Goal: Task Accomplishment & Management: Manage account settings

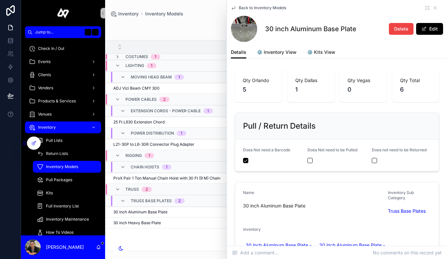
click at [213, 15] on div "Inventory Inventory Models" at bounding box center [275, 14] width 331 height 7
click at [435, 9] on icon "scrollable content" at bounding box center [435, 7] width 5 height 5
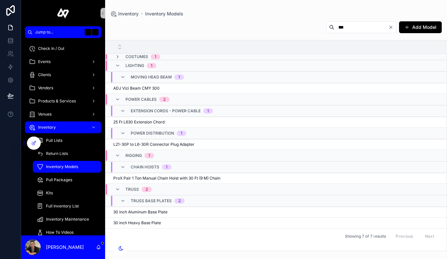
click at [347, 26] on input "**" at bounding box center [361, 27] width 54 height 9
type input "*****"
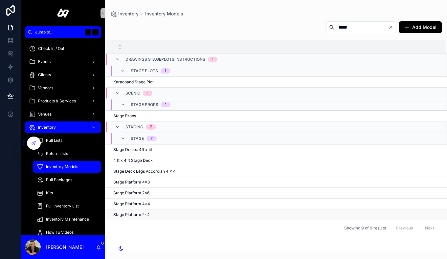
click at [164, 214] on div "Stage Platform 2x4 Stage Platform 2x4" at bounding box center [275, 214] width 325 height 5
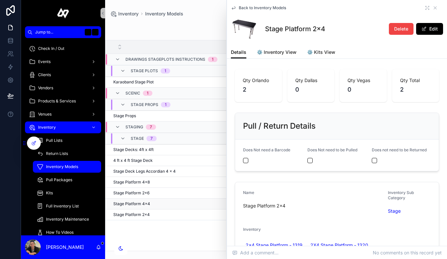
click at [162, 203] on div "Stage Platform 4x4 Stage Platform 4x4" at bounding box center [275, 203] width 325 height 5
click at [161, 193] on div "Stage Platform 2x6 Stage Platform 2x6" at bounding box center [275, 193] width 325 height 5
click at [162, 183] on div "Stage Platform 4x8 Stage Platform 4x8" at bounding box center [275, 182] width 325 height 5
click at [161, 203] on div "Stage Platform 4x4 Stage Platform 4x4" at bounding box center [275, 203] width 325 height 5
click at [436, 28] on button "Edit" at bounding box center [429, 29] width 27 height 12
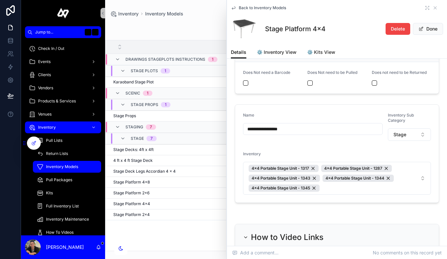
scroll to position [88, 0]
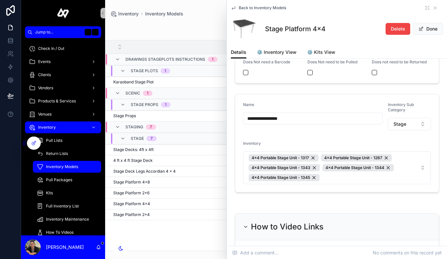
click at [247, 119] on input "**********" at bounding box center [312, 118] width 139 height 9
drag, startPoint x: 258, startPoint y: 119, endPoint x: 232, endPoint y: 119, distance: 26.3
click at [231, 119] on div "**********" at bounding box center [337, 143] width 212 height 104
click at [316, 130] on form "**********" at bounding box center [337, 143] width 204 height 98
drag, startPoint x: 259, startPoint y: 118, endPoint x: 238, endPoint y: 115, distance: 21.2
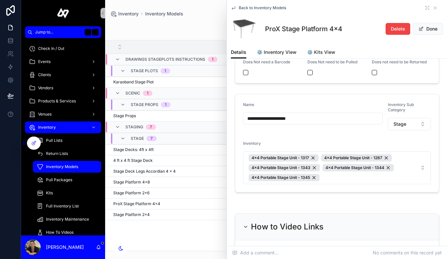
click at [238, 115] on form "**********" at bounding box center [337, 143] width 204 height 98
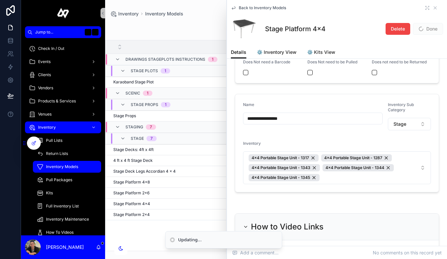
click at [298, 116] on input "**********" at bounding box center [312, 118] width 139 height 9
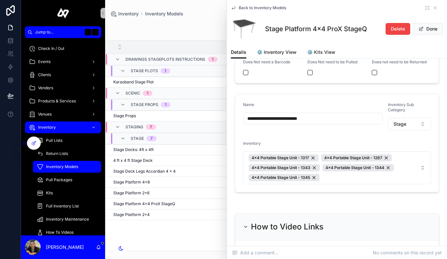
drag, startPoint x: 320, startPoint y: 119, endPoint x: 290, endPoint y: 118, distance: 29.3
click at [290, 118] on input "**********" at bounding box center [312, 118] width 139 height 9
type input "**********"
click at [366, 102] on div "Name" at bounding box center [313, 106] width 140 height 8
click at [426, 31] on button "Done" at bounding box center [428, 29] width 30 height 12
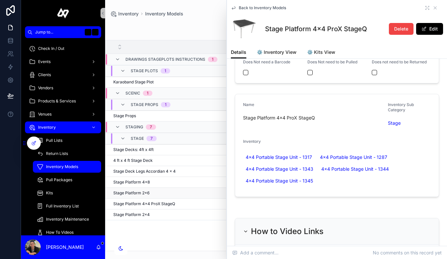
click at [168, 193] on div "Stage Platform 2x6 Stage Platform 2x6" at bounding box center [275, 193] width 325 height 5
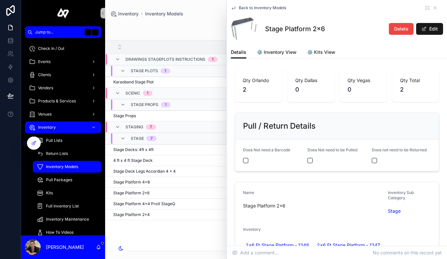
click at [431, 28] on button "Edit" at bounding box center [429, 29] width 27 height 12
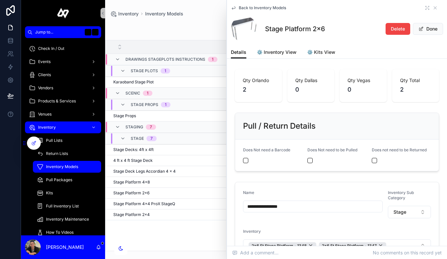
click at [301, 207] on input "**********" at bounding box center [312, 206] width 139 height 9
paste input "**********"
type input "**********"
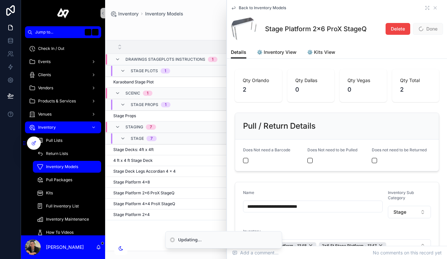
click at [427, 29] on span "Done" at bounding box center [428, 29] width 30 height 12
click at [176, 183] on div "Stage Platform 4x8 Stage Platform 4x8" at bounding box center [275, 182] width 325 height 5
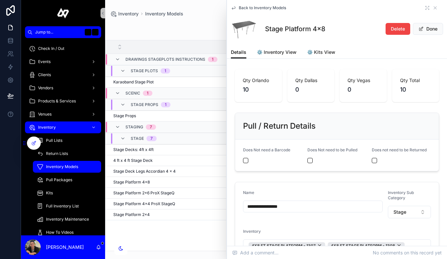
click at [320, 207] on input "**********" at bounding box center [312, 206] width 139 height 9
paste input "**********"
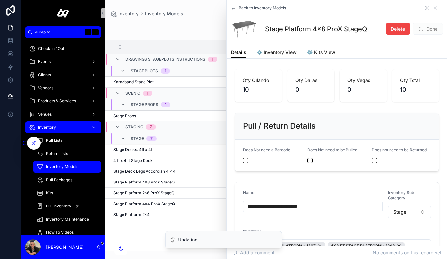
type input "**********"
click at [430, 32] on span "Done" at bounding box center [428, 29] width 30 height 12
click at [173, 213] on div "Stage Platform 2x4 Stage Platform 2x4" at bounding box center [275, 214] width 325 height 5
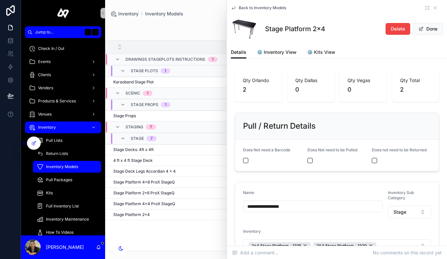
click at [319, 208] on input "**********" at bounding box center [312, 206] width 139 height 9
paste input "**********"
type input "**********"
click at [429, 29] on button "Done" at bounding box center [428, 29] width 30 height 12
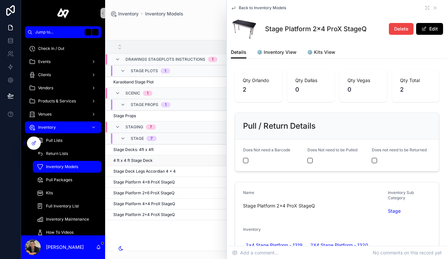
click at [177, 163] on div "4 ft x 4 ft Stage Deck 4 ft x 4 ft Stage Deck" at bounding box center [275, 160] width 325 height 5
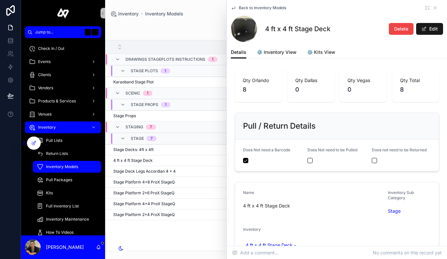
click at [427, 27] on span "scrollable content" at bounding box center [423, 28] width 5 height 5
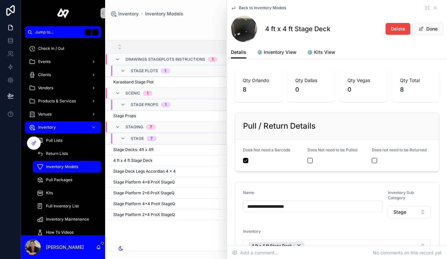
click at [304, 205] on input "**********" at bounding box center [312, 206] width 139 height 9
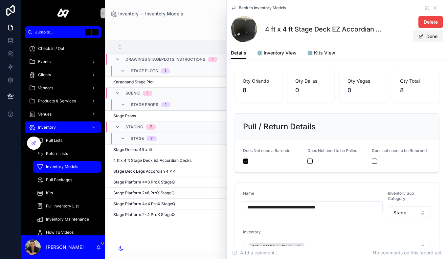
type input "**********"
click at [431, 35] on button "Done" at bounding box center [428, 37] width 30 height 12
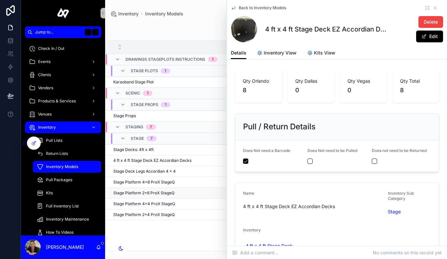
click at [159, 193] on span "Stage Platform 2x6 ProX StageQ" at bounding box center [143, 193] width 61 height 5
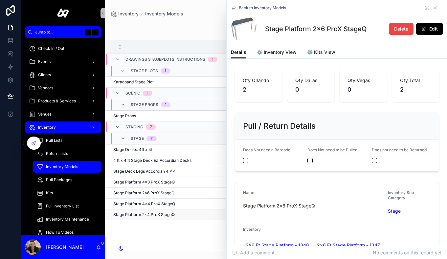
click at [167, 215] on span "Stage Platform 2x4 ProX StageQ" at bounding box center [143, 214] width 61 height 5
click at [436, 9] on icon "scrollable content" at bounding box center [435, 7] width 5 height 5
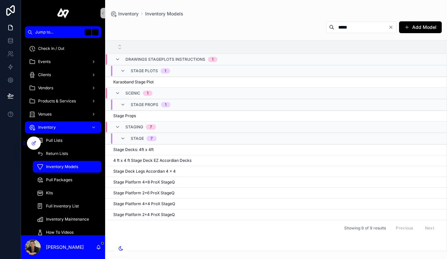
click at [365, 25] on input "*****" at bounding box center [361, 27] width 54 height 9
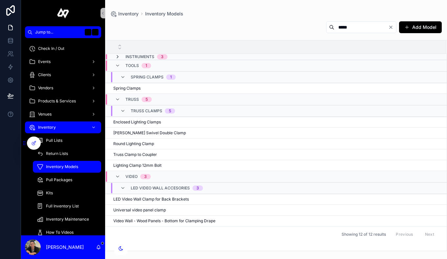
click at [119, 55] on icon "scrollable content" at bounding box center [117, 56] width 5 height 5
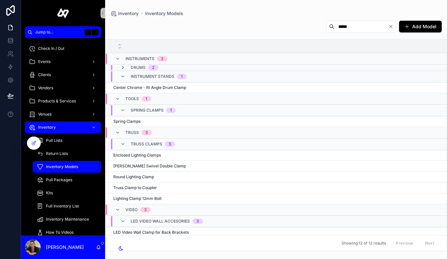
click at [122, 68] on icon "scrollable content" at bounding box center [122, 67] width 5 height 5
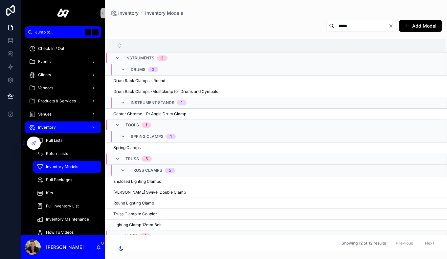
scroll to position [51, 0]
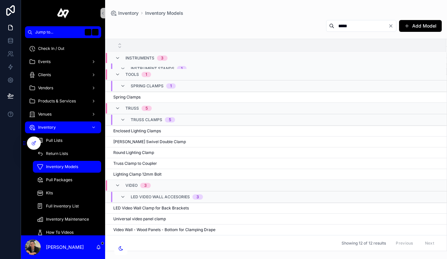
click at [379, 26] on input "*****" at bounding box center [361, 25] width 54 height 9
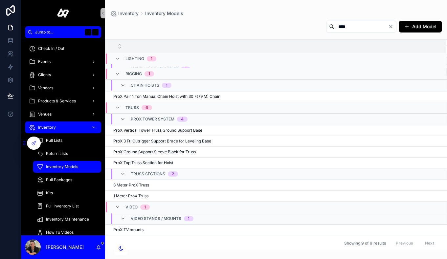
scroll to position [51, 0]
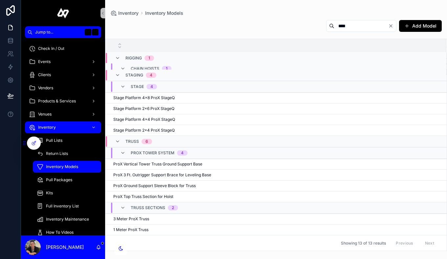
click at [353, 23] on input "****" at bounding box center [361, 25] width 54 height 9
type input "****"
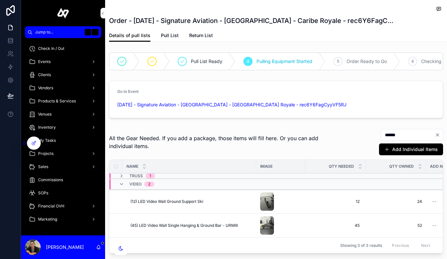
scroll to position [78, 0]
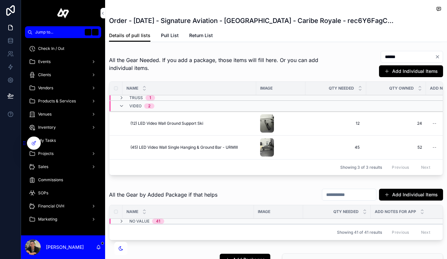
click at [58, 127] on div "Inventory" at bounding box center [63, 127] width 68 height 11
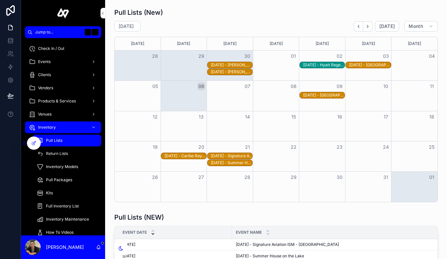
click at [66, 206] on span "Full Inventory List" at bounding box center [62, 206] width 33 height 5
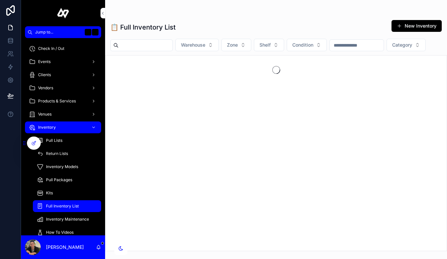
click at [157, 48] on input "scrollable content" at bounding box center [146, 45] width 54 height 9
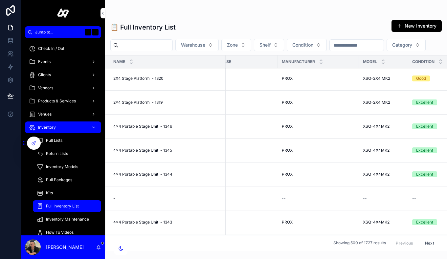
scroll to position [2, 0]
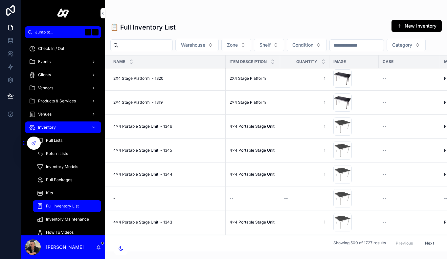
click at [170, 194] on td "- -" at bounding box center [165, 199] width 120 height 24
click at [170, 198] on div "- -" at bounding box center [167, 198] width 108 height 5
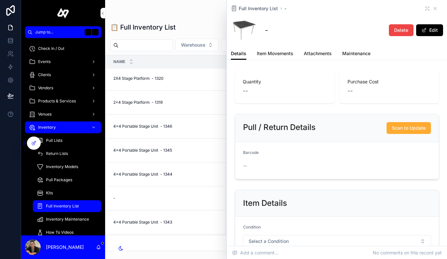
click at [397, 31] on span "Delete" at bounding box center [401, 30] width 14 height 7
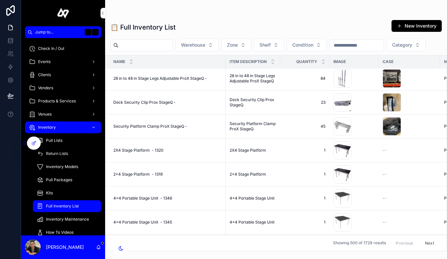
click at [62, 138] on div "Pull Lists" at bounding box center [67, 140] width 60 height 11
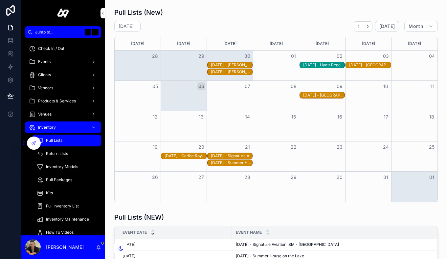
click at [179, 155] on div "[DATE] - Caribe Royale" at bounding box center [185, 155] width 41 height 5
click at [0, 0] on button "Open" at bounding box center [0, 0] width 0 height 0
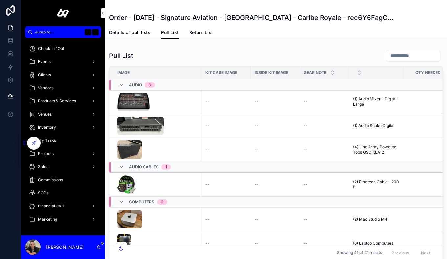
click at [397, 58] on input "scrollable content" at bounding box center [413, 55] width 54 height 9
type input "****"
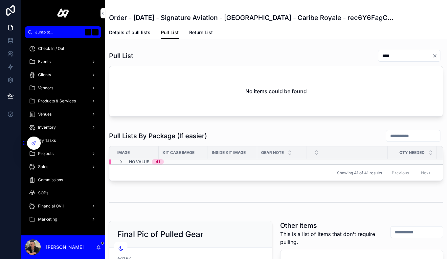
click at [436, 58] on icon "Clear" at bounding box center [434, 55] width 5 height 5
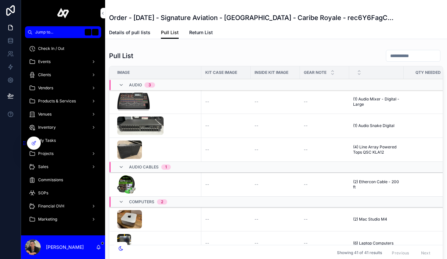
click at [139, 30] on span "Details of pull lists" at bounding box center [129, 32] width 41 height 7
click at [138, 33] on span "Details of pull lists" at bounding box center [129, 32] width 41 height 7
click at [194, 35] on span "Return List" at bounding box center [201, 32] width 24 height 7
click at [137, 36] on link "Details of pull lists" at bounding box center [129, 33] width 41 height 13
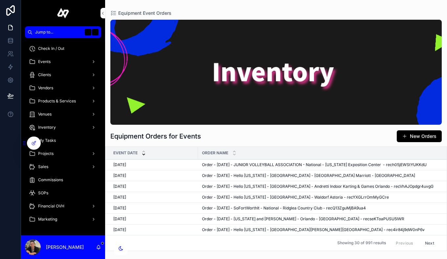
click at [34, 142] on icon at bounding box center [33, 143] width 5 height 5
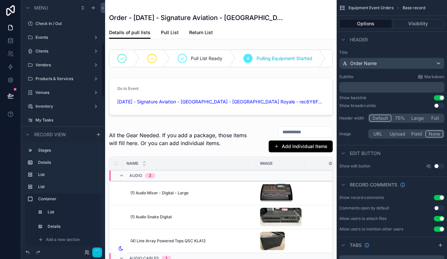
scroll to position [195, 0]
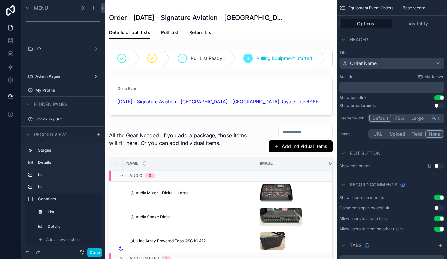
click at [131, 30] on span "Details of pull lists" at bounding box center [129, 32] width 41 height 7
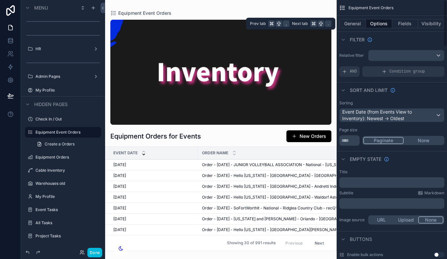
click at [436, 21] on button "Visibility" at bounding box center [431, 23] width 26 height 9
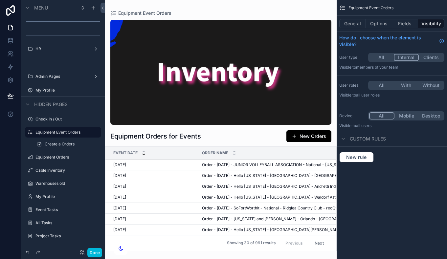
click at [409, 84] on button "With" at bounding box center [406, 85] width 25 height 7
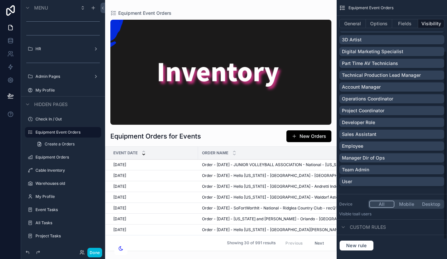
scroll to position [96, 0]
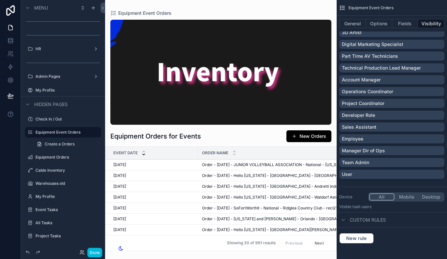
click at [390, 116] on div "Developer Role" at bounding box center [392, 115] width 100 height 7
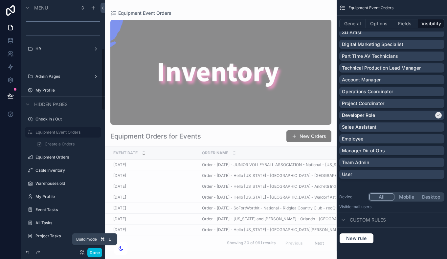
click at [97, 251] on button "Done" at bounding box center [94, 253] width 15 height 10
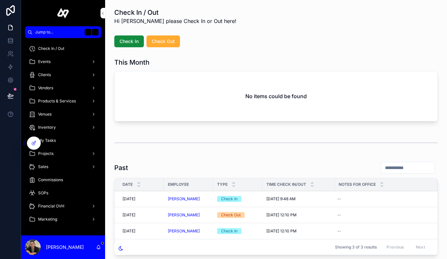
click at [63, 127] on div "Inventory" at bounding box center [63, 127] width 68 height 11
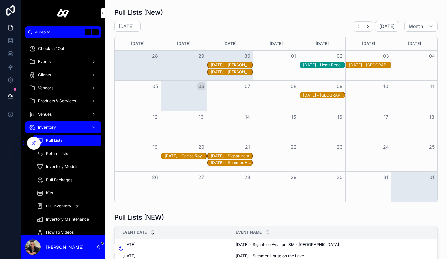
click at [65, 144] on div "Pull Lists" at bounding box center [67, 140] width 60 height 11
click at [193, 153] on div "[DATE] - Caribe Royale" at bounding box center [185, 155] width 41 height 5
click at [0, 0] on icon "scrollable content" at bounding box center [0, 0] width 0 height 0
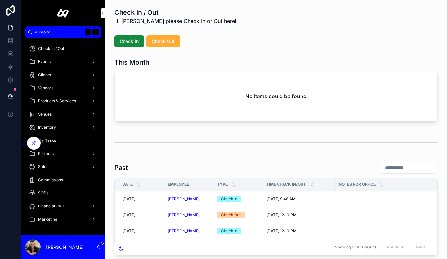
click at [59, 124] on div "Inventory" at bounding box center [63, 127] width 68 height 11
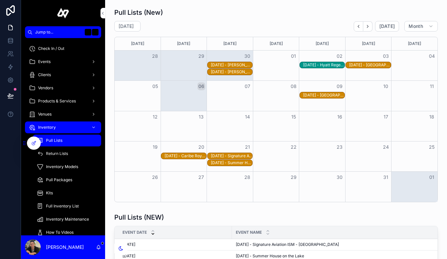
click at [66, 142] on div "Pull Lists" at bounding box center [67, 140] width 60 height 11
click at [32, 141] on icon at bounding box center [33, 143] width 5 height 5
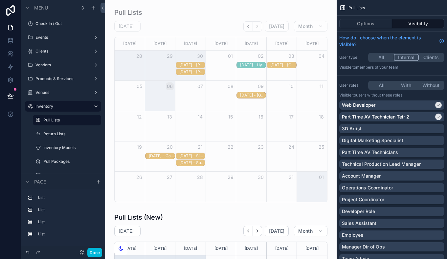
click at [214, 19] on div "scrollable content" at bounding box center [220, 105] width 221 height 200
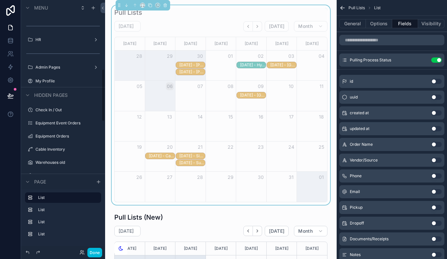
scroll to position [350, 0]
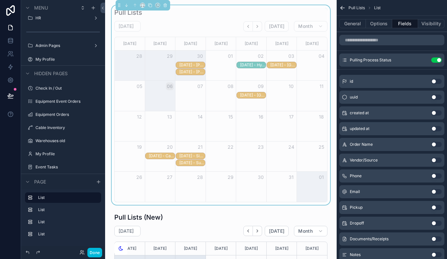
click at [67, 104] on div "Equipment Event Orders" at bounding box center [67, 101] width 64 height 5
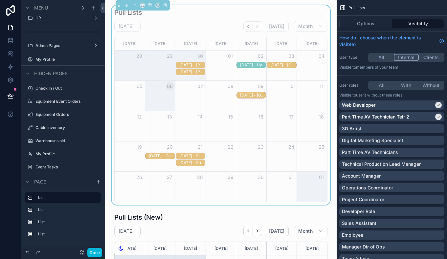
click at [67, 101] on label "Equipment Event Orders" at bounding box center [66, 101] width 62 height 5
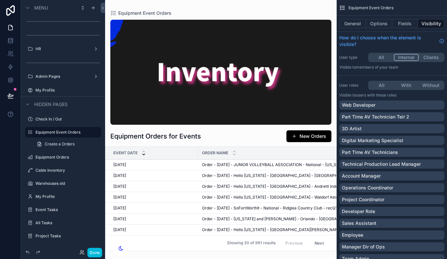
click at [403, 86] on button "With" at bounding box center [406, 85] width 25 height 7
click at [55, 157] on label "Equipment Orders" at bounding box center [66, 157] width 62 height 5
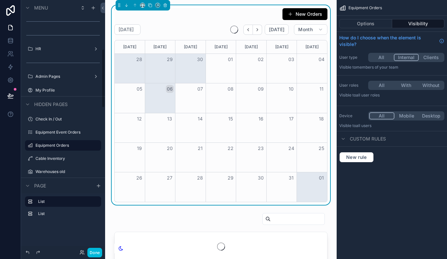
scroll to position [209, 0]
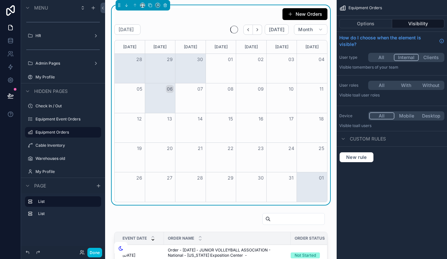
click at [63, 132] on label "Equipment Orders" at bounding box center [66, 132] width 62 height 5
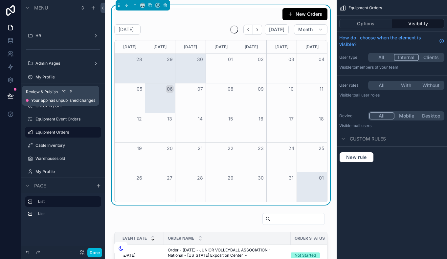
click at [10, 95] on icon at bounding box center [11, 95] width 6 height 3
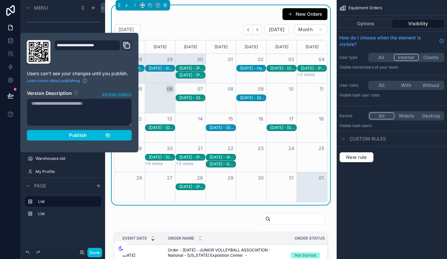
click at [123, 95] on span "Version history" at bounding box center [117, 93] width 30 height 7
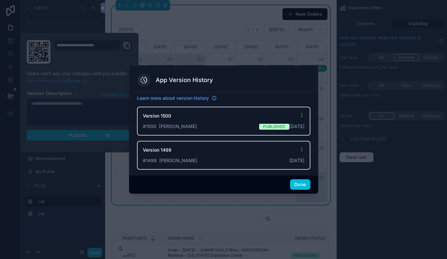
click at [234, 122] on div "Version 1500" at bounding box center [224, 118] width 162 height 11
click at [298, 186] on button "Done" at bounding box center [300, 184] width 20 height 11
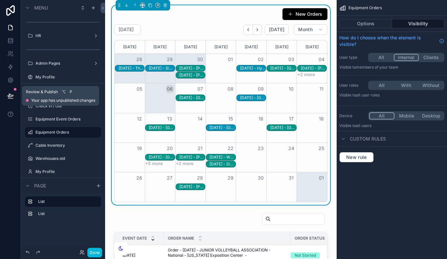
click at [15, 96] on button at bounding box center [10, 96] width 14 height 18
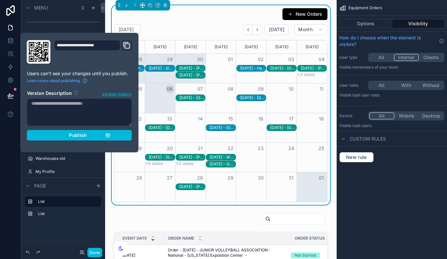
click at [96, 113] on textarea at bounding box center [79, 113] width 105 height 28
click at [204, 22] on div "New Orders [DATE] [DATE] Month [DATE] [DATE] [DATE] [DATE] [DATE] [DATE] [DATE]…" at bounding box center [220, 105] width 213 height 194
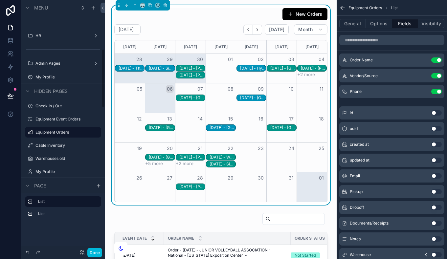
click at [64, 119] on label "Equipment Event Orders" at bounding box center [66, 119] width 62 height 5
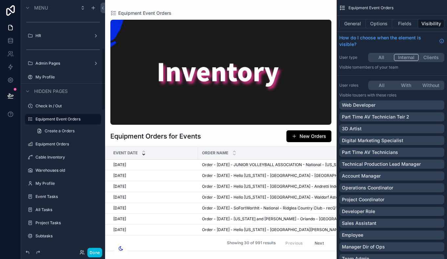
scroll to position [195, 0]
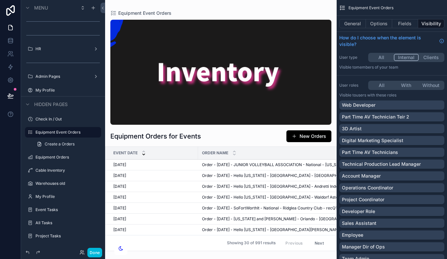
click at [385, 84] on button "All" at bounding box center [381, 85] width 25 height 7
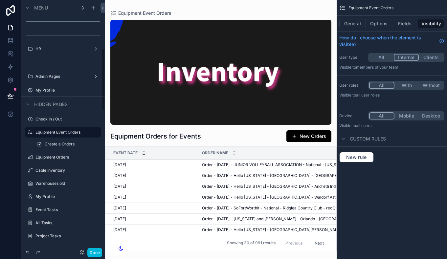
click at [95, 253] on button "Done" at bounding box center [94, 253] width 15 height 10
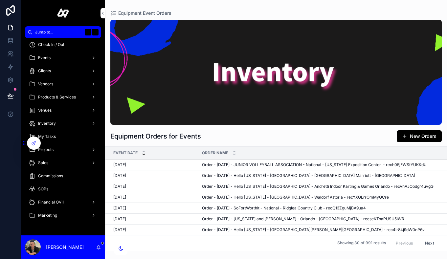
scroll to position [0, 0]
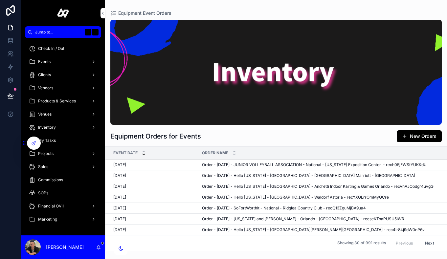
click at [62, 124] on div "Inventory" at bounding box center [63, 127] width 68 height 11
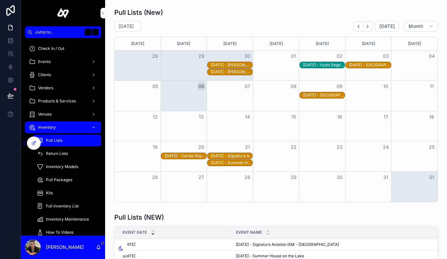
click at [57, 140] on span "Pull Lists" at bounding box center [54, 140] width 16 height 5
click at [191, 156] on div "[DATE] - Caribe Royale" at bounding box center [185, 155] width 41 height 5
click at [0, 0] on icon "scrollable content" at bounding box center [0, 0] width 0 height 0
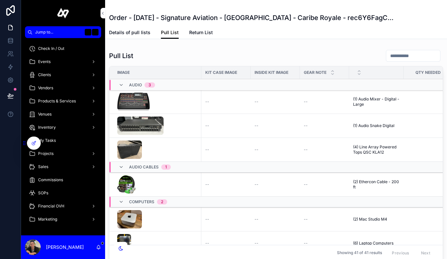
click at [141, 35] on span "Details of pull lists" at bounding box center [129, 32] width 41 height 7
click at [31, 143] on icon at bounding box center [33, 143] width 5 height 5
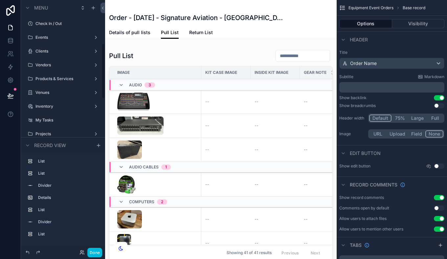
scroll to position [195, 0]
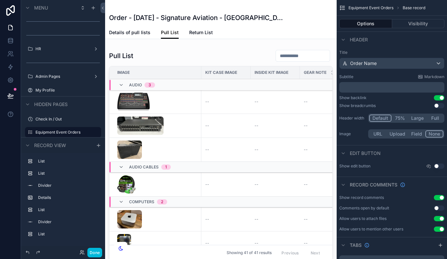
click at [139, 33] on span "Details of pull lists" at bounding box center [129, 32] width 41 height 7
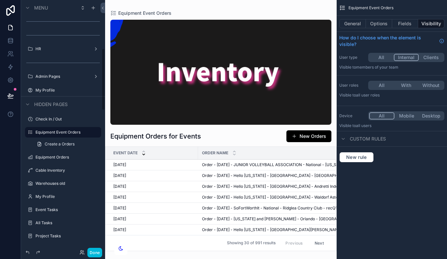
click at [99, 249] on button "Done" at bounding box center [94, 253] width 15 height 10
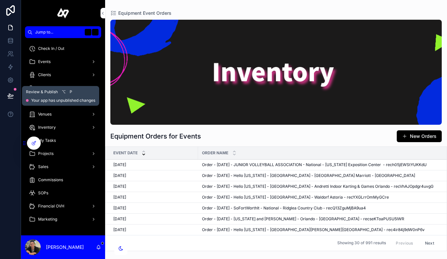
click at [11, 92] on button at bounding box center [10, 96] width 14 height 18
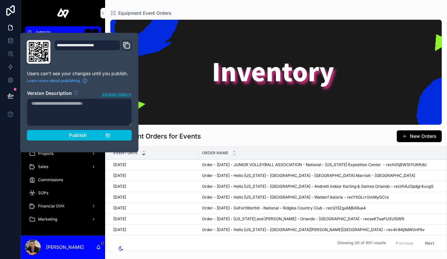
click at [71, 139] on button "Publish" at bounding box center [79, 135] width 105 height 11
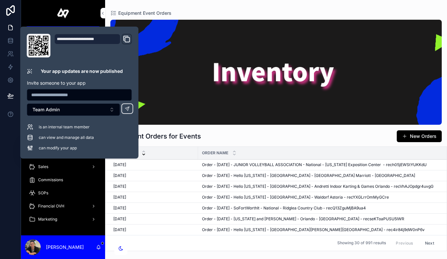
click at [225, 15] on div "Equipment Event Orders" at bounding box center [275, 13] width 331 height 5
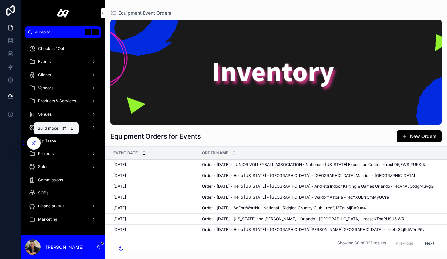
click at [32, 139] on div at bounding box center [33, 143] width 13 height 12
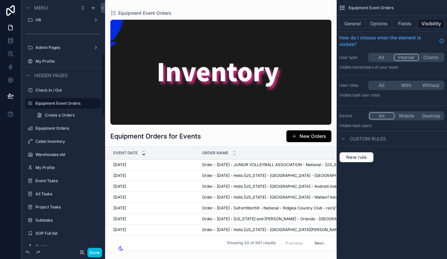
scroll to position [182, 0]
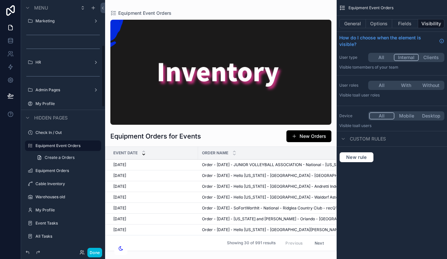
click at [59, 146] on label "Equipment Event Orders" at bounding box center [66, 145] width 62 height 5
click at [0, 0] on icon "scrollable content" at bounding box center [0, 0] width 0 height 0
click at [98, 146] on icon "scrollable content" at bounding box center [95, 145] width 5 height 5
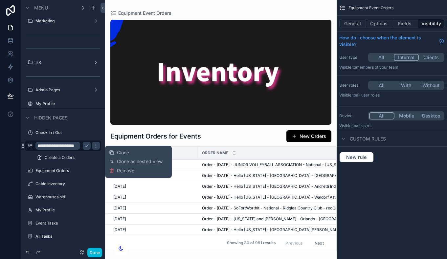
click at [396, 214] on div "Equipment Event Orders General Options Fields Visibility How do I choose when t…" at bounding box center [392, 129] width 110 height 259
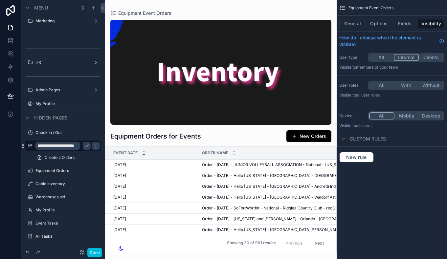
click at [359, 24] on button "General" at bounding box center [352, 23] width 27 height 9
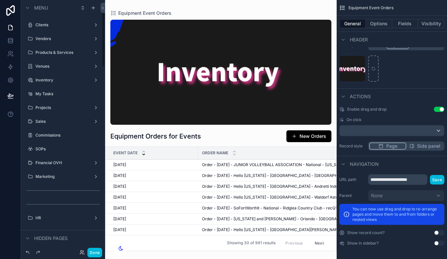
scroll to position [22, 0]
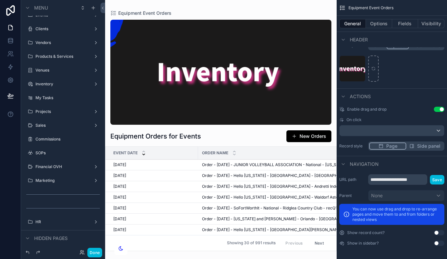
click at [92, 251] on button "Done" at bounding box center [94, 253] width 15 height 10
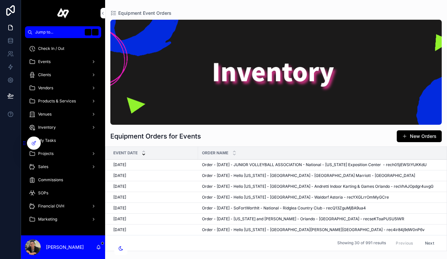
click at [51, 63] on div "Events" at bounding box center [63, 61] width 68 height 11
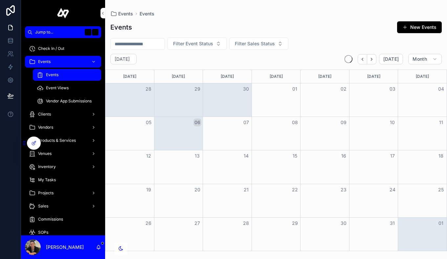
click at [59, 72] on div "Events" at bounding box center [67, 75] width 60 height 11
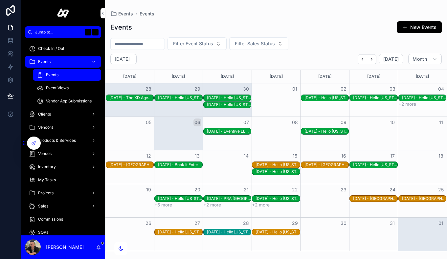
click at [53, 169] on span "Inventory" at bounding box center [47, 166] width 18 height 5
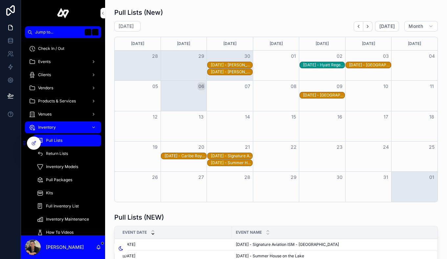
click at [62, 143] on div "Pull Lists" at bounding box center [67, 140] width 60 height 11
click at [200, 157] on div "[DATE] - Caribe Royale" at bounding box center [185, 155] width 41 height 5
click at [0, 0] on button "Open" at bounding box center [0, 0] width 0 height 0
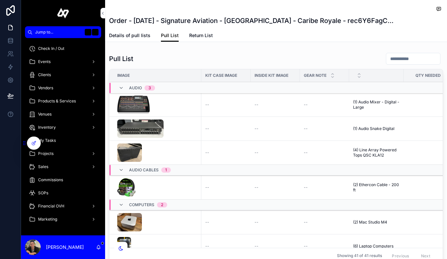
click at [204, 35] on span "Return List" at bounding box center [201, 35] width 24 height 7
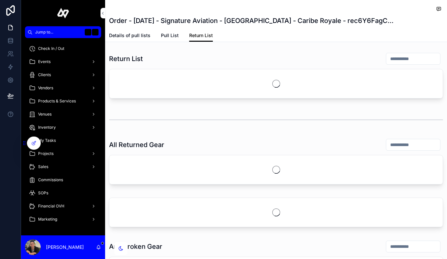
click at [139, 37] on span "Details of pull lists" at bounding box center [129, 35] width 41 height 7
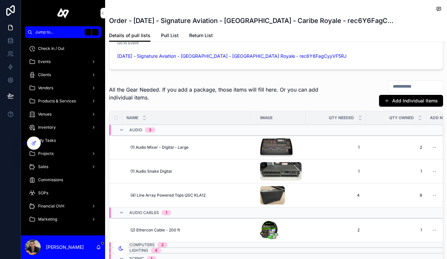
scroll to position [70, 0]
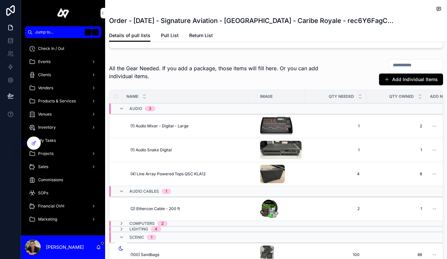
click at [394, 66] on input "scrollable content" at bounding box center [416, 64] width 54 height 9
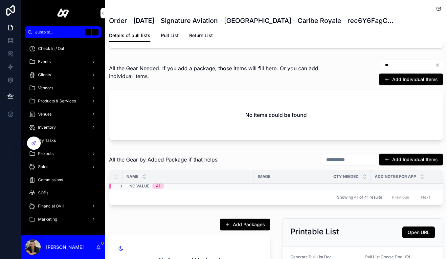
type input "*"
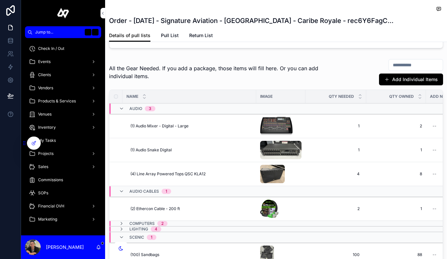
click at [415, 79] on button "Add Individual Items" at bounding box center [411, 80] width 64 height 12
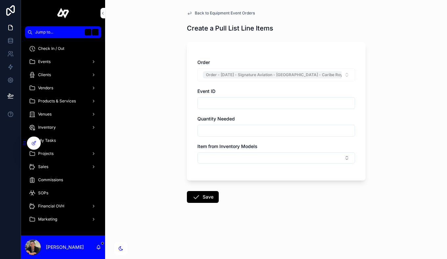
click at [277, 128] on input "scrollable content" at bounding box center [276, 130] width 157 height 9
type input "**"
click at [241, 157] on button "Select Button" at bounding box center [276, 157] width 158 height 11
click at [216, 155] on button "Select Button" at bounding box center [276, 157] width 158 height 11
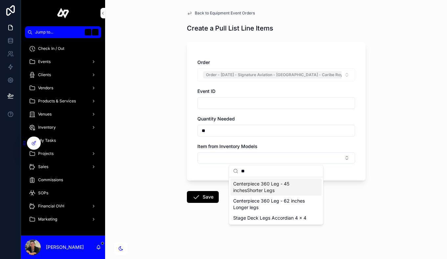
type input "*"
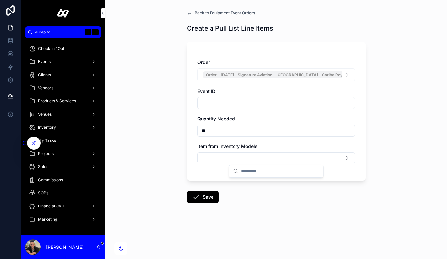
click at [381, 193] on div "Back to Equipment Event Orders Create a Pull List Line Items Order Order - 10/2…" at bounding box center [276, 129] width 342 height 259
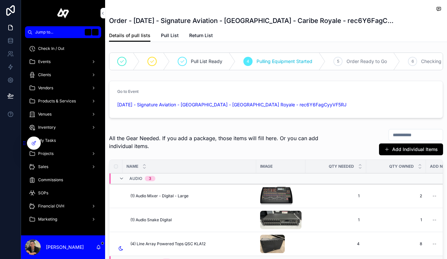
click at [389, 138] on input "scrollable content" at bounding box center [416, 134] width 54 height 9
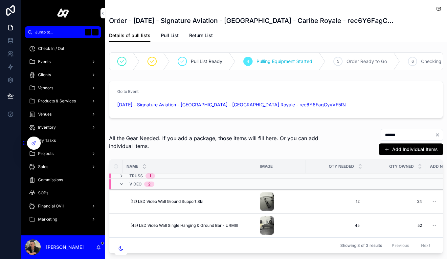
type input "******"
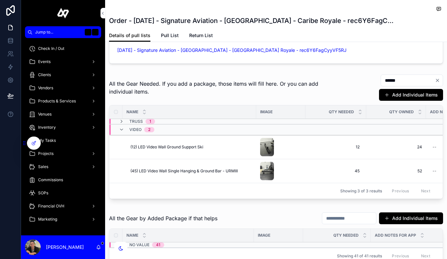
scroll to position [56, 0]
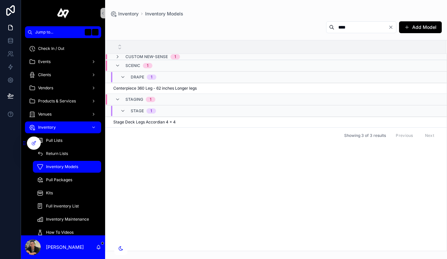
click at [366, 24] on input "****" at bounding box center [361, 27] width 54 height 9
type input "****"
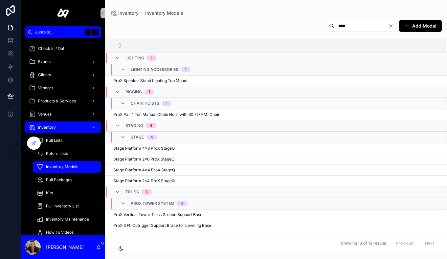
click at [391, 25] on icon "Clear" at bounding box center [390, 25] width 5 height 5
click at [351, 25] on input "scrollable content" at bounding box center [369, 25] width 54 height 9
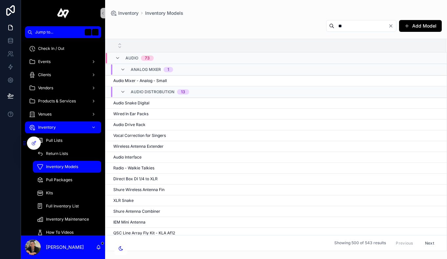
type input "**"
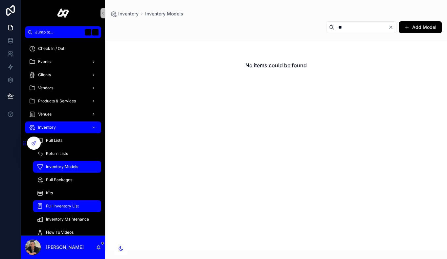
click at [71, 204] on span "Full Inventory List" at bounding box center [62, 206] width 33 height 5
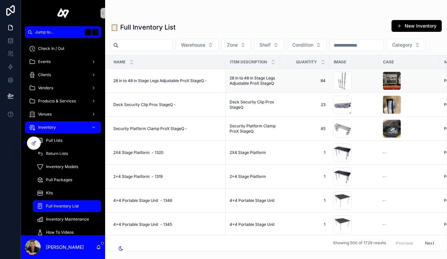
click at [154, 83] on td "28 in to 48 in Stage Legs Adjustable ProX StageQ - 28 in to 48 in Stage Legs Ad…" at bounding box center [165, 81] width 120 height 24
click at [154, 80] on span "28 in to 48 in Stage Legs Adjustable ProX StageQ -" at bounding box center [160, 80] width 94 height 5
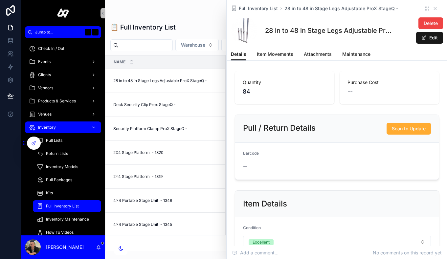
click at [430, 40] on button "Edit" at bounding box center [429, 38] width 27 height 12
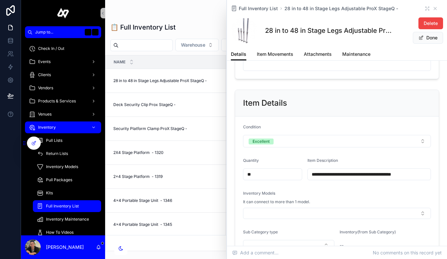
scroll to position [157, 0]
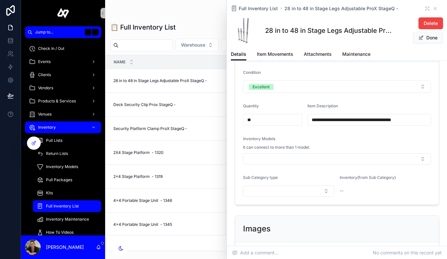
click at [351, 119] on input "**********" at bounding box center [369, 119] width 123 height 9
click at [319, 153] on button "Select Button" at bounding box center [337, 158] width 188 height 11
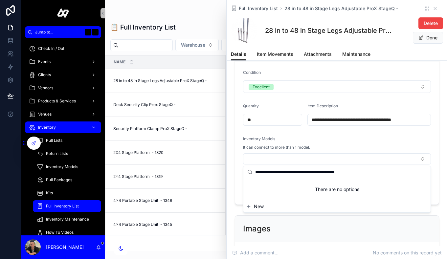
type input "**********"
click at [259, 206] on span "New" at bounding box center [259, 206] width 10 height 7
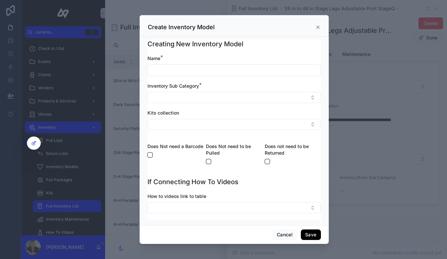
click at [236, 71] on input "scrollable content" at bounding box center [234, 70] width 173 height 9
paste input "**********"
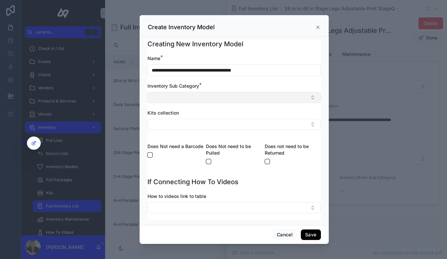
type input "**********"
click at [250, 97] on button "Select Button" at bounding box center [233, 97] width 173 height 11
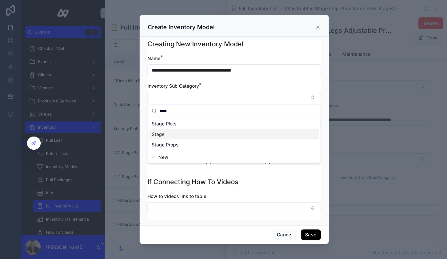
type input "****"
click at [182, 138] on div "Stage" at bounding box center [234, 134] width 170 height 11
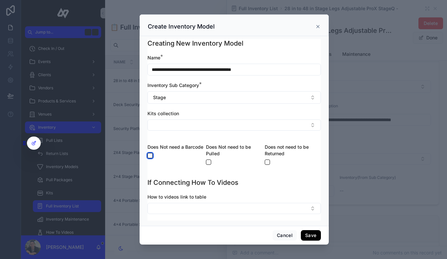
click at [149, 155] on button "scrollable content" at bounding box center [149, 155] width 5 height 5
click at [310, 236] on button "Save" at bounding box center [311, 235] width 20 height 11
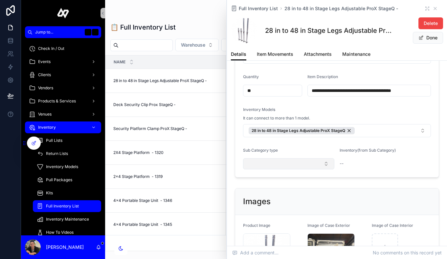
scroll to position [191, 0]
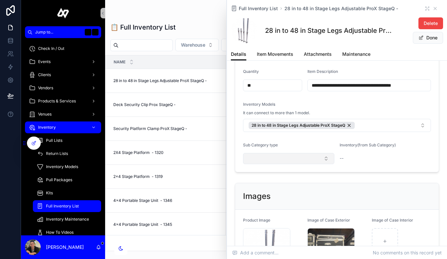
click at [293, 157] on button "Select Button" at bounding box center [288, 158] width 91 height 11
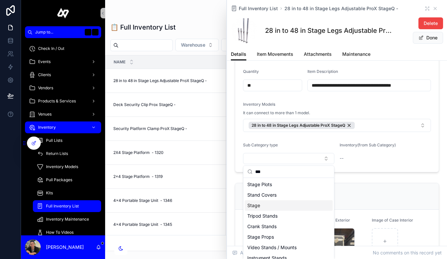
type input "***"
click at [280, 204] on div "Stage" at bounding box center [289, 205] width 88 height 11
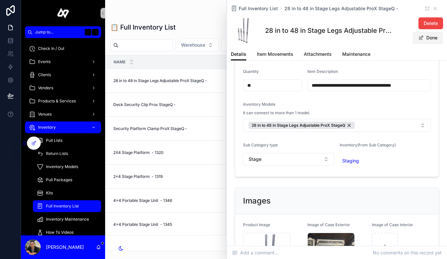
click at [425, 38] on button "Done" at bounding box center [428, 38] width 30 height 12
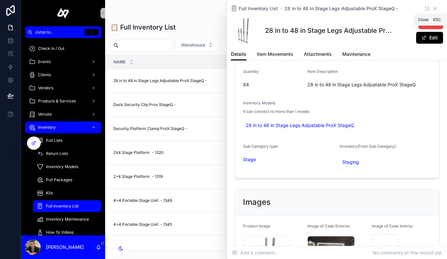
click at [437, 8] on icon "scrollable content" at bounding box center [435, 8] width 5 height 5
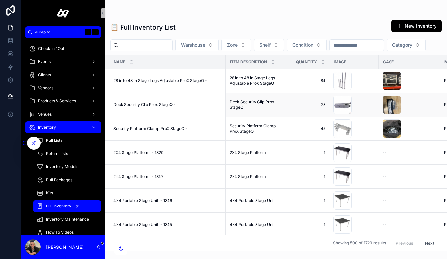
click at [164, 102] on span "Deck Security Clip Prox StageQ -" at bounding box center [144, 104] width 62 height 5
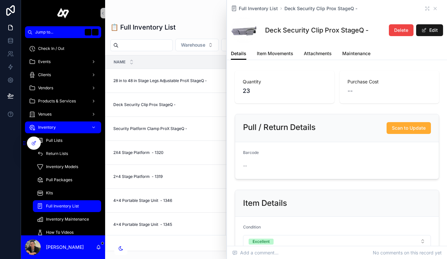
click at [430, 29] on button "Edit" at bounding box center [429, 30] width 27 height 12
click at [433, 27] on button "Done" at bounding box center [428, 30] width 30 height 12
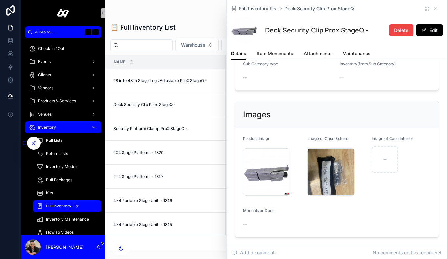
scroll to position [267, 0]
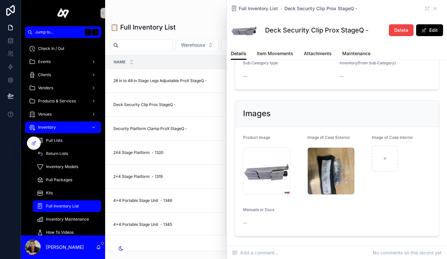
click at [434, 6] on div "Full Inventory List Deck Security Clip Prox StageQ -" at bounding box center [337, 8] width 212 height 7
click at [434, 9] on icon "scrollable content" at bounding box center [435, 8] width 5 height 5
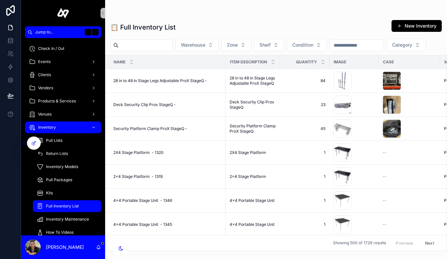
click at [142, 43] on input "scrollable content" at bounding box center [146, 45] width 54 height 9
type input "******"
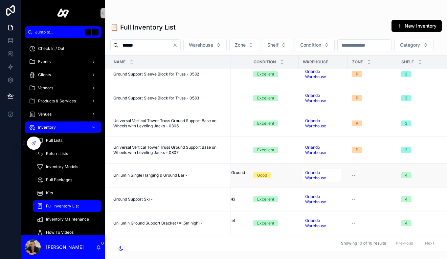
scroll to position [86, 326]
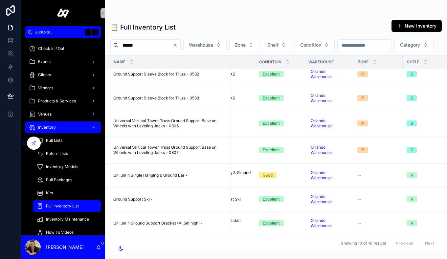
click at [62, 205] on span "Full Inventory List" at bounding box center [62, 206] width 33 height 5
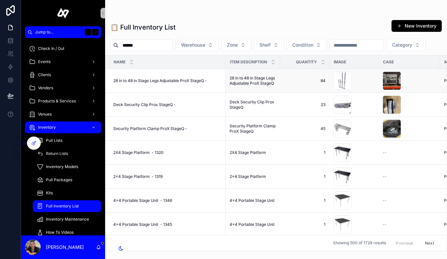
click at [175, 80] on span "28 in to 48 in Stage Legs Adjustable ProX StageQ -" at bounding box center [160, 80] width 94 height 5
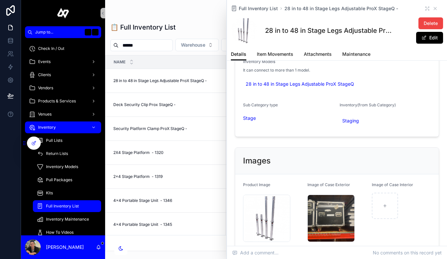
scroll to position [223, 0]
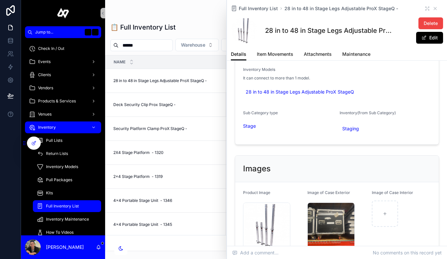
click at [160, 103] on span "Deck Security Clip Prox StageQ -" at bounding box center [144, 104] width 62 height 5
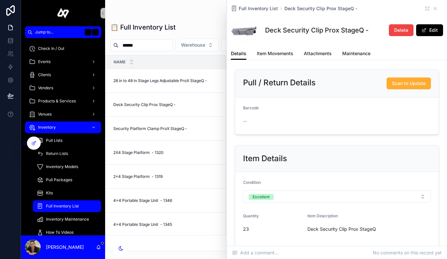
scroll to position [40, 0]
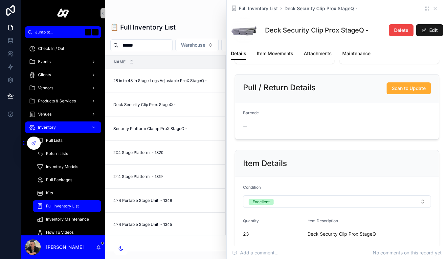
click at [431, 33] on button "Edit" at bounding box center [429, 30] width 27 height 12
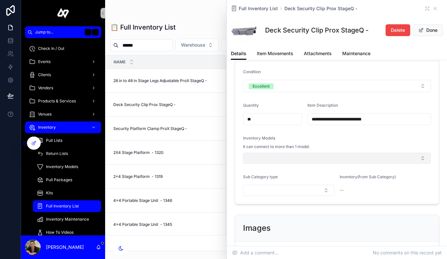
scroll to position [130, 0]
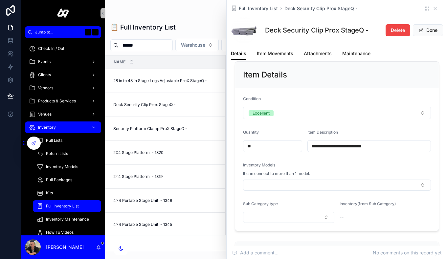
click at [337, 147] on input "**********" at bounding box center [369, 146] width 123 height 9
click at [324, 181] on button "Select Button" at bounding box center [337, 185] width 188 height 11
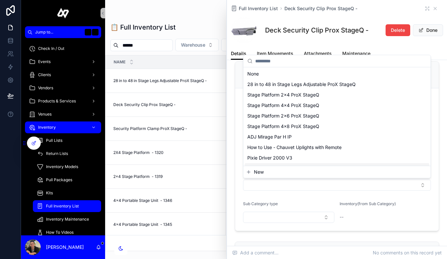
click at [278, 170] on button "New" at bounding box center [337, 172] width 182 height 7
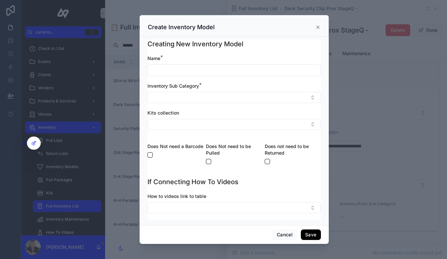
click at [229, 71] on input "scrollable content" at bounding box center [234, 70] width 173 height 9
paste input "**********"
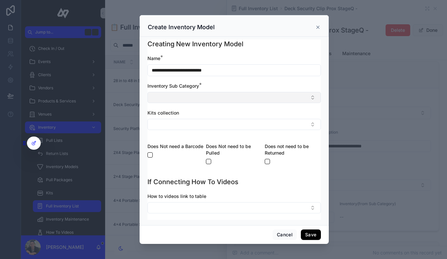
type input "**********"
click at [217, 92] on button "Select Button" at bounding box center [233, 97] width 173 height 11
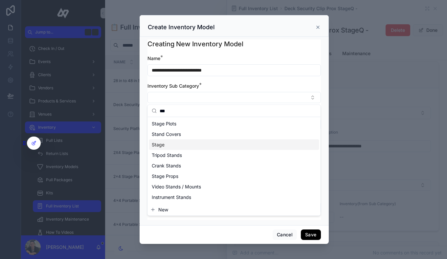
type input "***"
click at [196, 145] on div "Stage" at bounding box center [234, 145] width 170 height 11
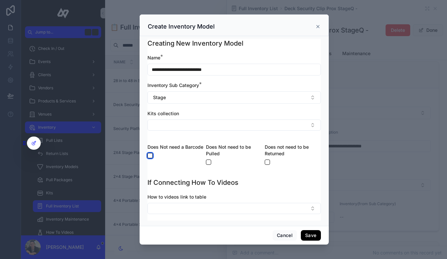
click at [149, 156] on button "scrollable content" at bounding box center [149, 155] width 5 height 5
click at [310, 233] on button "Save" at bounding box center [311, 235] width 20 height 11
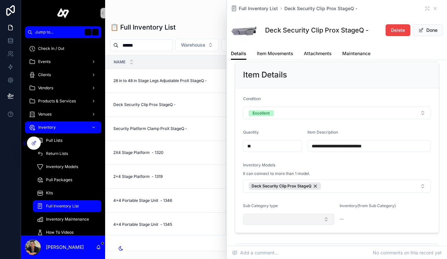
click at [319, 222] on button "Select Button" at bounding box center [288, 219] width 91 height 11
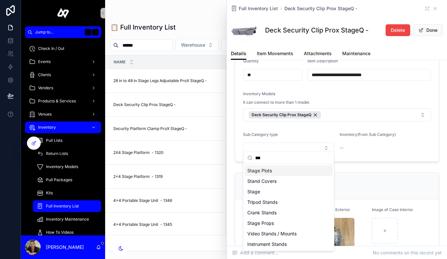
scroll to position [211, 0]
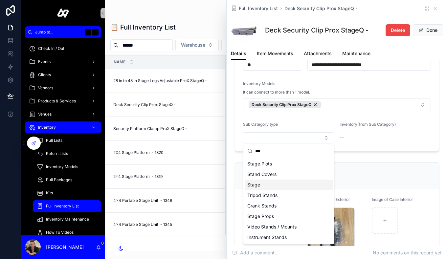
type input "***"
click at [309, 186] on div "Stage" at bounding box center [289, 185] width 88 height 11
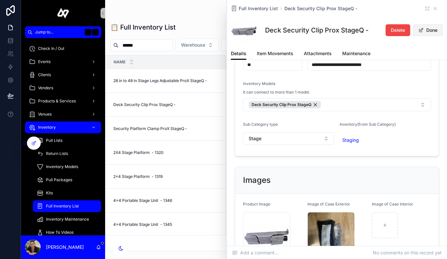
click at [436, 31] on button "Done" at bounding box center [428, 30] width 30 height 12
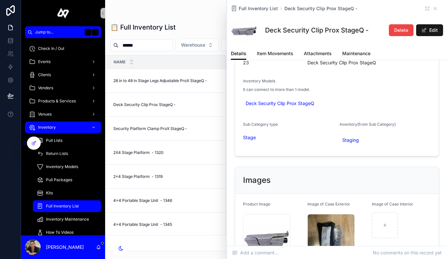
scroll to position [210, 0]
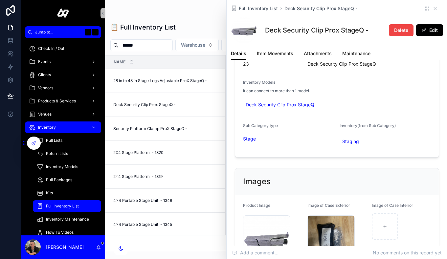
click at [171, 129] on span "Security Platform Clamp ProX StageQ -" at bounding box center [150, 128] width 74 height 5
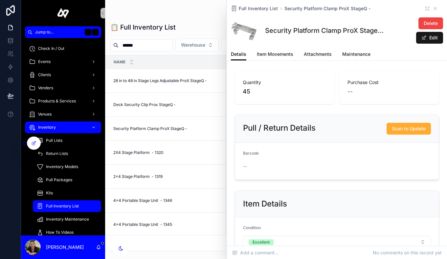
click at [436, 40] on button "Edit" at bounding box center [429, 38] width 27 height 12
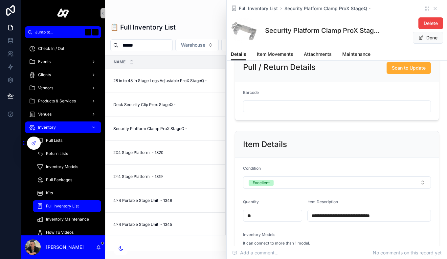
scroll to position [113, 0]
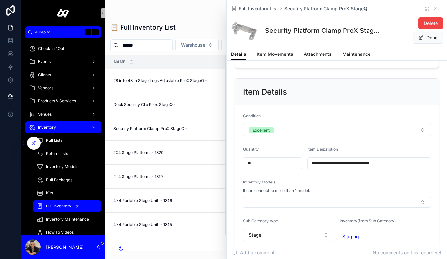
click at [368, 161] on input "**********" at bounding box center [369, 163] width 123 height 9
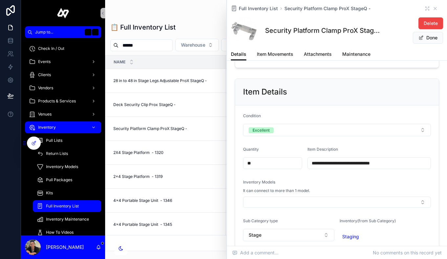
click at [368, 161] on input "**********" at bounding box center [369, 163] width 123 height 9
click at [331, 204] on button "Select Button" at bounding box center [337, 202] width 188 height 11
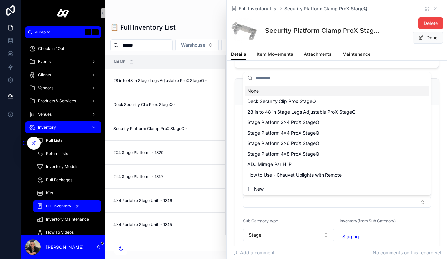
click at [302, 188] on button "New" at bounding box center [337, 189] width 182 height 7
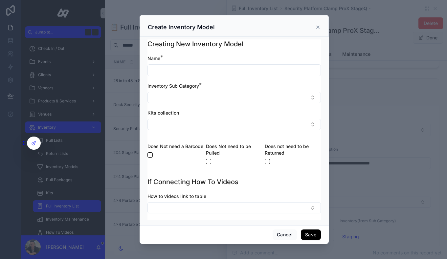
click at [237, 69] on input "scrollable content" at bounding box center [234, 70] width 173 height 9
paste input "**********"
type input "**********"
click at [150, 152] on div "Does Not need a Barcode" at bounding box center [175, 153] width 56 height 21
click at [150, 155] on button "scrollable content" at bounding box center [149, 154] width 5 height 5
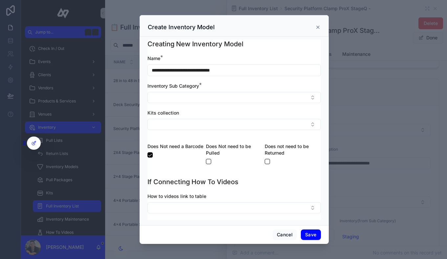
click at [312, 233] on button "Save" at bounding box center [311, 235] width 20 height 11
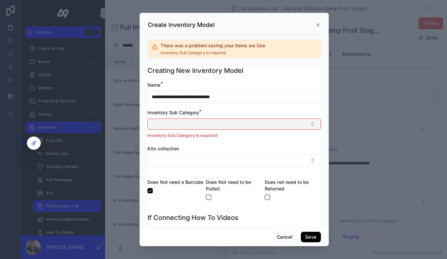
click at [284, 125] on button "Select Button" at bounding box center [233, 124] width 173 height 11
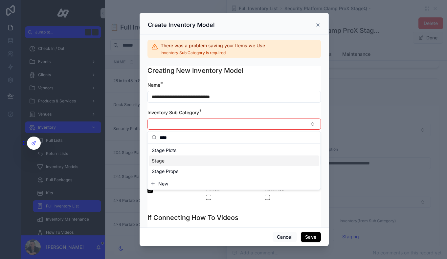
type input "****"
click at [203, 163] on div "Stage" at bounding box center [234, 161] width 170 height 11
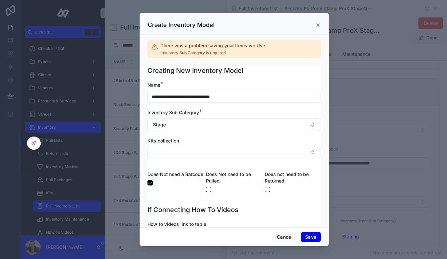
click at [311, 232] on button "Save" at bounding box center [311, 237] width 20 height 11
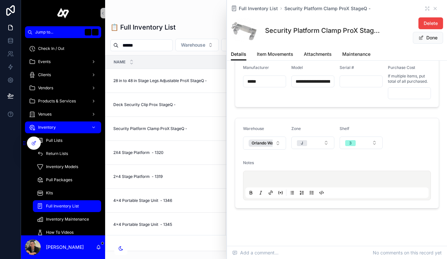
scroll to position [517, 0]
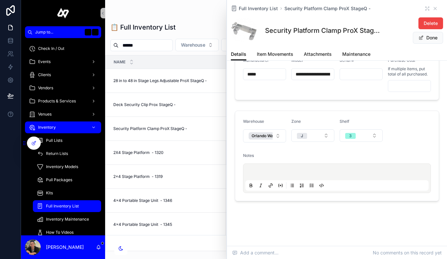
click at [169, 153] on div "2X4 Stage Platform - 1320 2X4 Stage Platform - 1320" at bounding box center [167, 152] width 108 height 5
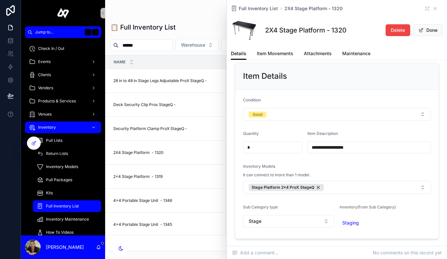
scroll to position [153, 0]
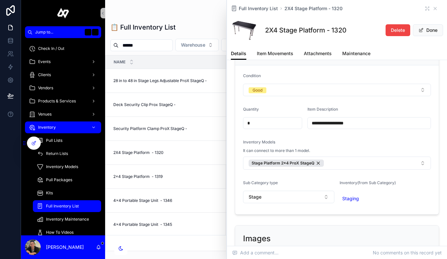
click at [187, 188] on td "2x4 Stage Platform - 1319 2x4 Stage Platform - 1319" at bounding box center [165, 177] width 120 height 24
click at [176, 178] on div "2x4 Stage Platform - 1319 2x4 Stage Platform - 1319" at bounding box center [167, 176] width 108 height 5
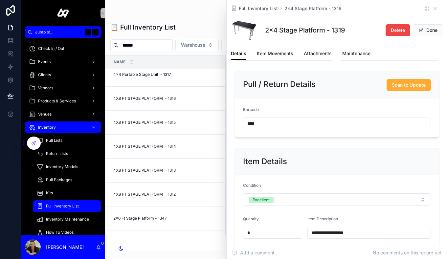
scroll to position [104, 0]
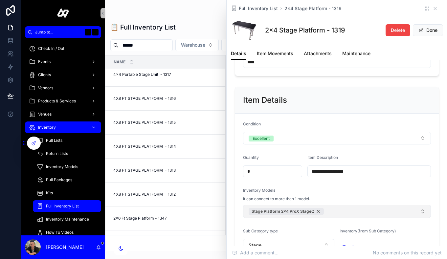
click at [285, 209] on span "Stage Platform 2x4 ProX StageQ" at bounding box center [283, 211] width 63 height 5
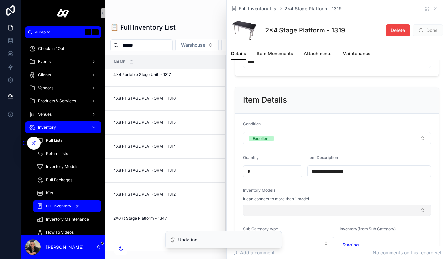
click at [285, 209] on button "Select Button" at bounding box center [337, 210] width 188 height 11
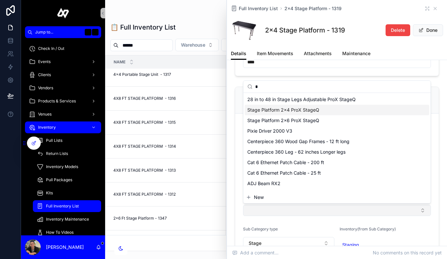
type input "*"
click at [300, 113] on span "Stage Platform 2x4 ProX StageQ" at bounding box center [283, 110] width 72 height 7
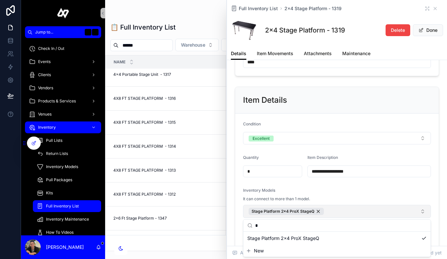
click at [429, 51] on div "Details Item Movements Attachments Maintenance" at bounding box center [337, 53] width 212 height 12
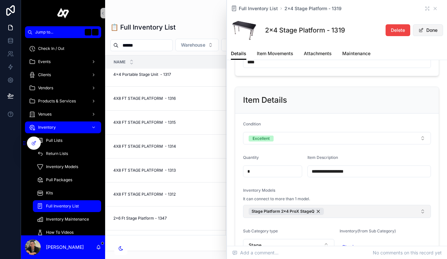
click at [429, 29] on button "Done" at bounding box center [428, 30] width 30 height 12
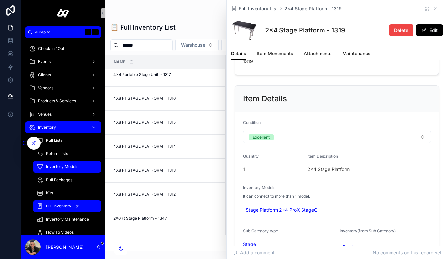
click at [59, 170] on div "Inventory Models" at bounding box center [67, 167] width 60 height 11
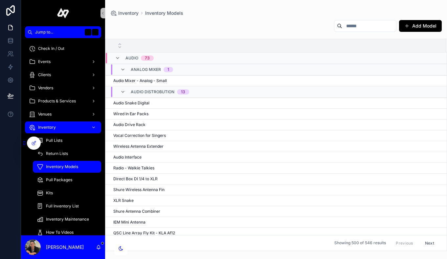
click at [351, 24] on input "scrollable content" at bounding box center [369, 25] width 54 height 9
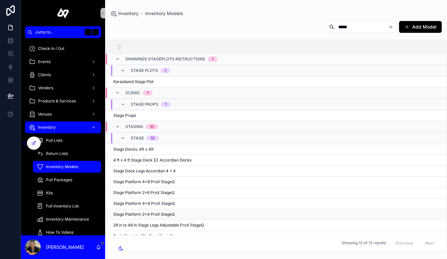
type input "*****"
click at [186, 215] on div "Stage Platform 2x4 ProX StageQ Stage Platform 2x4 ProX StageQ" at bounding box center [275, 214] width 325 height 5
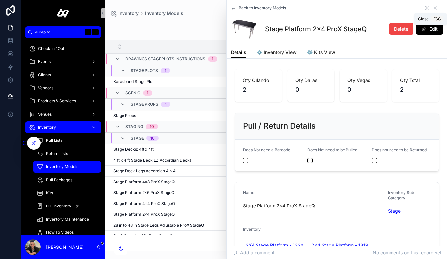
click at [437, 6] on icon "scrollable content" at bounding box center [435, 7] width 5 height 5
